Goal: Information Seeking & Learning: Learn about a topic

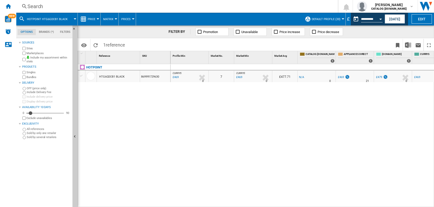
click at [40, 6] on div "Search" at bounding box center [175, 6] width 297 height 7
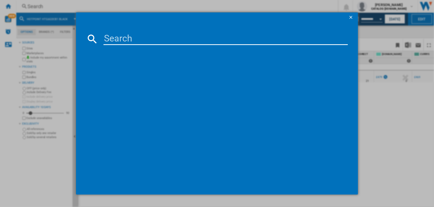
click at [117, 41] on input at bounding box center [225, 39] width 244 height 12
paste input "H3B L626 B UK"
click at [123, 41] on input "H3B L626 B UK" at bounding box center [225, 39] width 244 height 12
click at [169, 40] on input "H3BL626 B UK" at bounding box center [225, 39] width 244 height 12
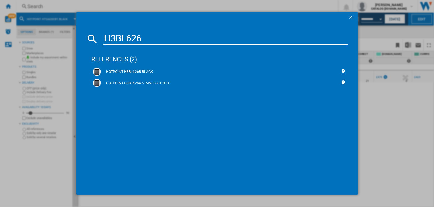
type input "H3BL626"
click at [118, 57] on div "references (2)" at bounding box center [219, 57] width 257 height 19
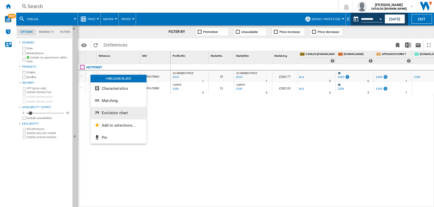
click at [109, 112] on span "Evolution chart" at bounding box center [115, 112] width 26 height 5
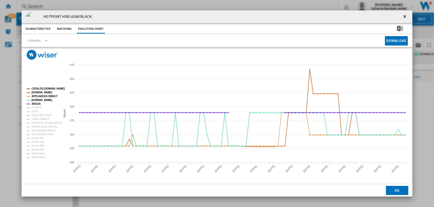
click at [30, 106] on rect "Product popup" at bounding box center [41, 122] width 34 height 75
click at [34, 112] on tspan "VERY" at bounding box center [34, 111] width 7 height 3
click at [36, 114] on tspan "ELECTRIC SHOP" at bounding box center [41, 115] width 20 height 3
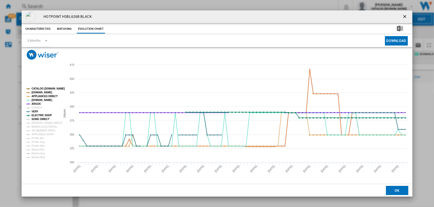
click at [37, 118] on tspan "SONIC DIRECT" at bounding box center [40, 119] width 18 height 3
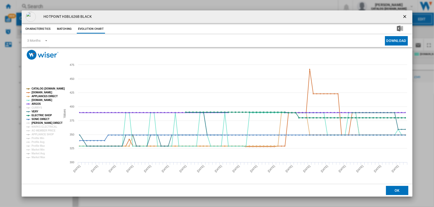
click at [37, 122] on tspan "[PERSON_NAME] DIRECT" at bounding box center [46, 122] width 31 height 3
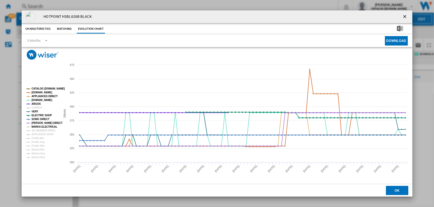
click at [38, 128] on tspan "MARKS ELECTRICAL" at bounding box center [44, 126] width 26 height 3
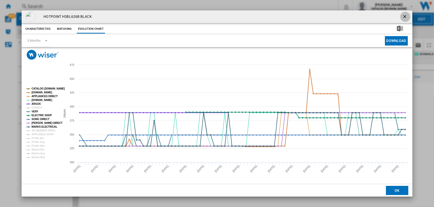
click at [405, 15] on ng-md-icon "getI18NText('BUTTONS.CLOSE_DIALOG')" at bounding box center [405, 17] width 6 height 6
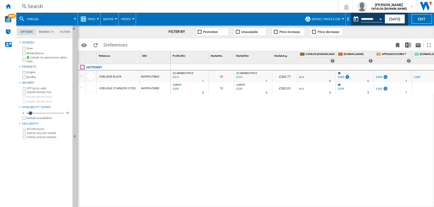
click at [30, 4] on div "Search" at bounding box center [175, 6] width 297 height 7
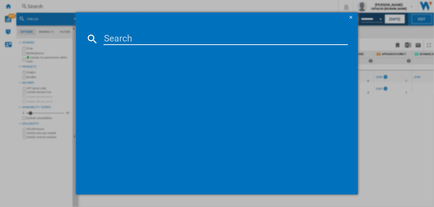
click at [145, 36] on input at bounding box center [225, 39] width 244 height 12
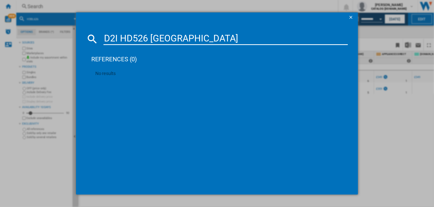
click at [120, 40] on input "D2I HD526 [GEOGRAPHIC_DATA]" at bounding box center [225, 39] width 244 height 12
click at [166, 37] on input "D2IHD526 [GEOGRAPHIC_DATA]" at bounding box center [225, 39] width 244 height 12
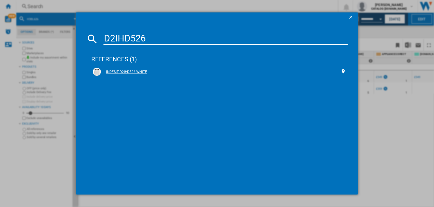
type input "D2IHD526"
click at [120, 71] on div "INDESIT D2IHD526 WHITE" at bounding box center [220, 71] width 239 height 5
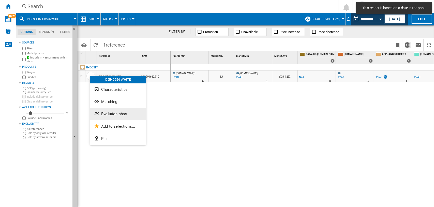
click at [100, 114] on button "Evolution chart" at bounding box center [118, 114] width 56 height 12
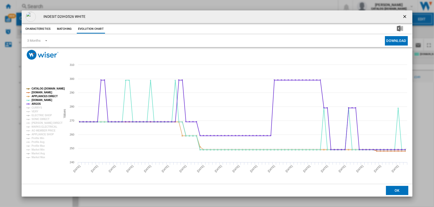
click at [29, 107] on rect "Product popup" at bounding box center [41, 122] width 34 height 75
click at [36, 111] on tspan "VERY" at bounding box center [34, 111] width 7 height 3
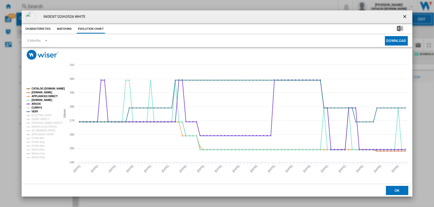
click at [34, 107] on tspan "CURRYS" at bounding box center [36, 107] width 11 height 3
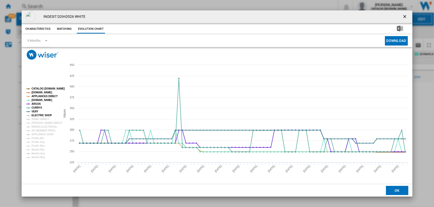
click at [37, 115] on tspan "ELECTRIC SHOP" at bounding box center [41, 115] width 20 height 3
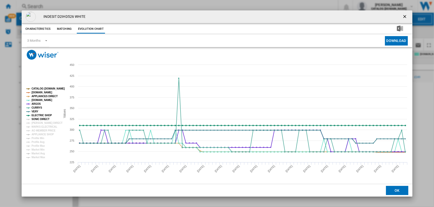
click at [38, 118] on tspan "SONIC DIRECT" at bounding box center [40, 119] width 18 height 3
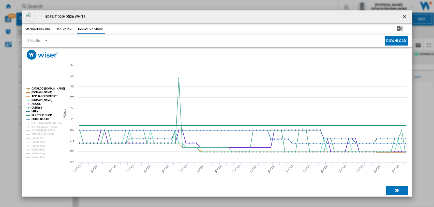
click at [39, 120] on tspan "SONIC DIRECT" at bounding box center [40, 119] width 18 height 3
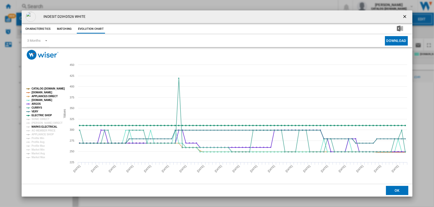
click at [39, 125] on tspan "MARKS ELECTRICAL" at bounding box center [44, 126] width 26 height 3
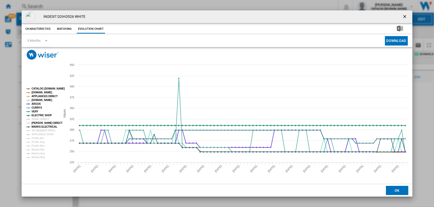
click at [39, 122] on tspan "[PERSON_NAME] DIRECT" at bounding box center [46, 122] width 31 height 3
click at [39, 120] on tspan "SONIC DIRECT" at bounding box center [40, 119] width 18 height 3
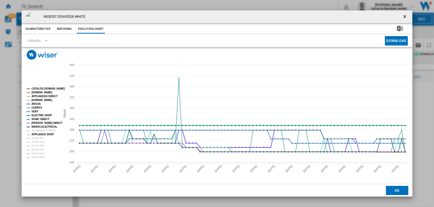
click at [40, 134] on tspan "APPLIANCE SHOP" at bounding box center [42, 134] width 22 height 3
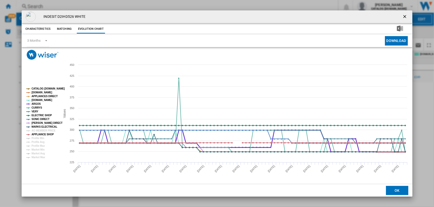
click at [33, 103] on tspan "ARGOS" at bounding box center [35, 103] width 9 height 3
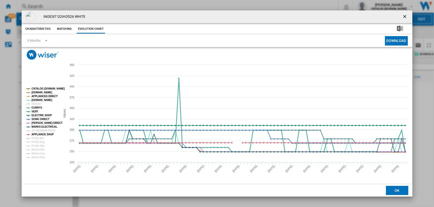
click at [36, 107] on tspan "CURRYS" at bounding box center [36, 107] width 11 height 3
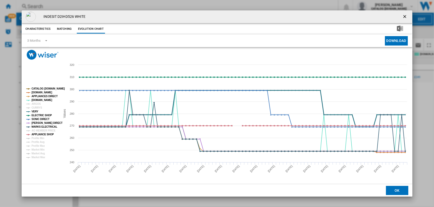
click at [36, 112] on tspan "VERY" at bounding box center [34, 111] width 7 height 3
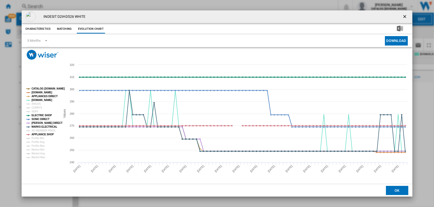
click at [38, 115] on tspan "ELECTRIC SHOP" at bounding box center [41, 115] width 20 height 3
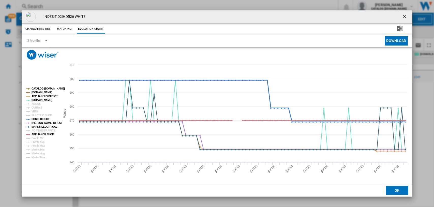
click at [39, 118] on tspan "SONIC DIRECT" at bounding box center [40, 119] width 18 height 3
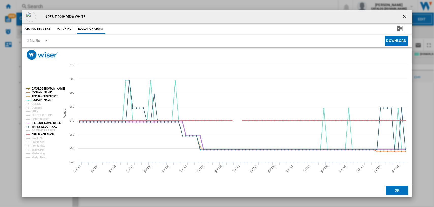
click at [39, 123] on tspan "[PERSON_NAME] DIRECT" at bounding box center [46, 122] width 31 height 3
click at [40, 126] on tspan "MARKS ELECTRICAL" at bounding box center [44, 126] width 26 height 3
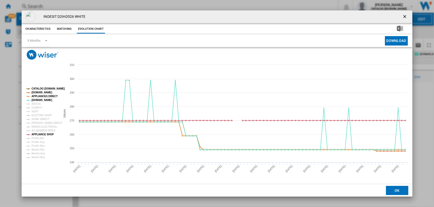
click at [40, 95] on tspan "APPLIANCES DIRECT" at bounding box center [44, 96] width 26 height 3
click at [40, 93] on tspan "[DOMAIN_NAME]" at bounding box center [41, 92] width 21 height 3
click at [45, 87] on tspan "CATALOG [DOMAIN_NAME]" at bounding box center [47, 88] width 33 height 3
click at [41, 133] on tspan "APPLIANCE SHOP" at bounding box center [42, 134] width 22 height 3
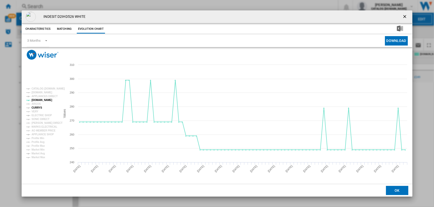
click at [34, 107] on tspan "CURRYS" at bounding box center [36, 107] width 11 height 3
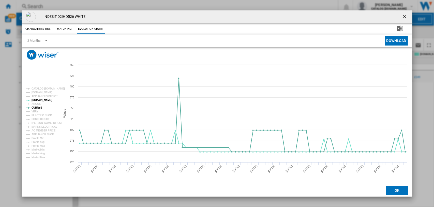
click at [405, 17] on ng-md-icon "getI18NText('BUTTONS.CLOSE_DIALOG')" at bounding box center [405, 17] width 6 height 6
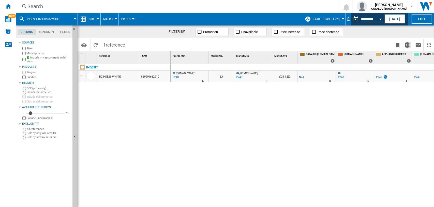
click at [35, 6] on div "Search" at bounding box center [175, 6] width 297 height 7
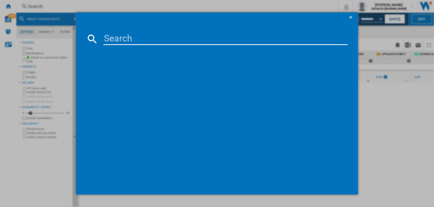
click at [126, 38] on input at bounding box center [225, 39] width 244 height 12
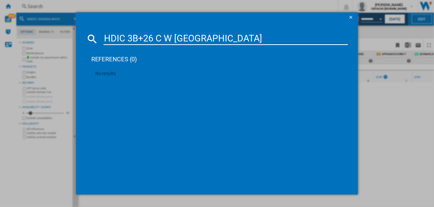
click at [127, 39] on input "HDIC 3B+26 C W [GEOGRAPHIC_DATA]" at bounding box center [225, 39] width 244 height 12
click at [186, 39] on input "HDIC3B+26 C W [GEOGRAPHIC_DATA]" at bounding box center [225, 39] width 244 height 12
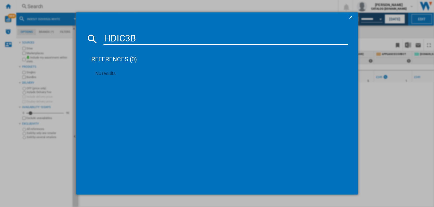
type input "HDIC3B"
